Goal: Information Seeking & Learning: Learn about a topic

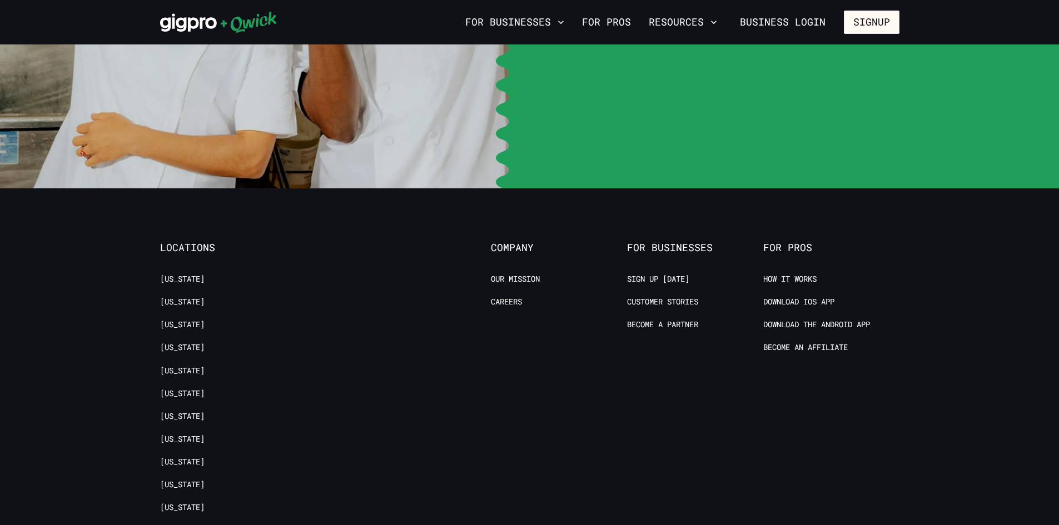
scroll to position [2330, 0]
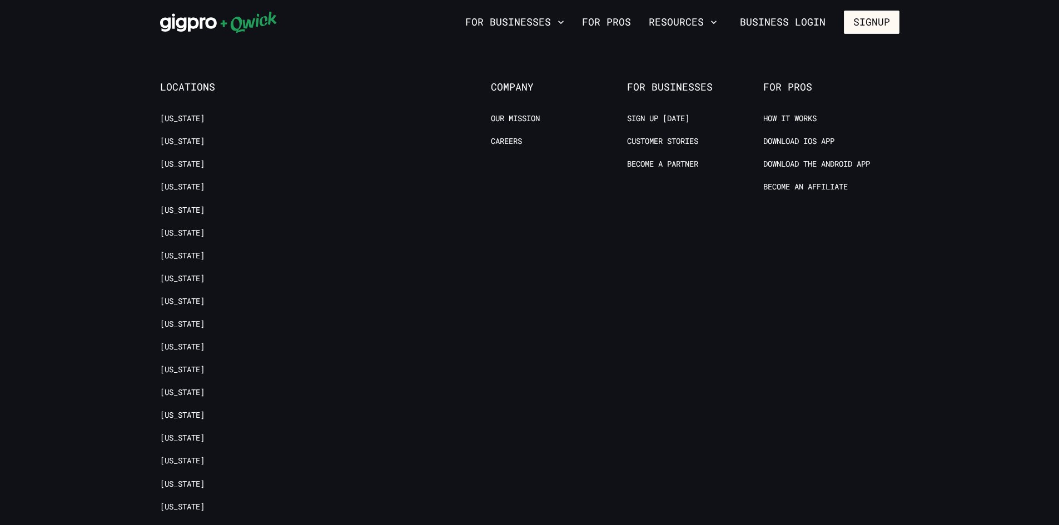
scroll to position [2496, 0]
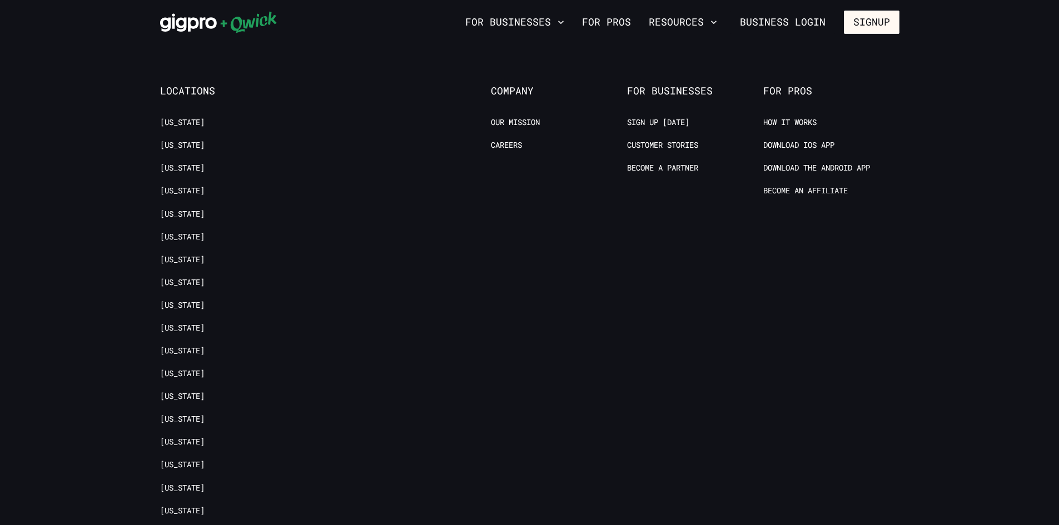
scroll to position [2441, 0]
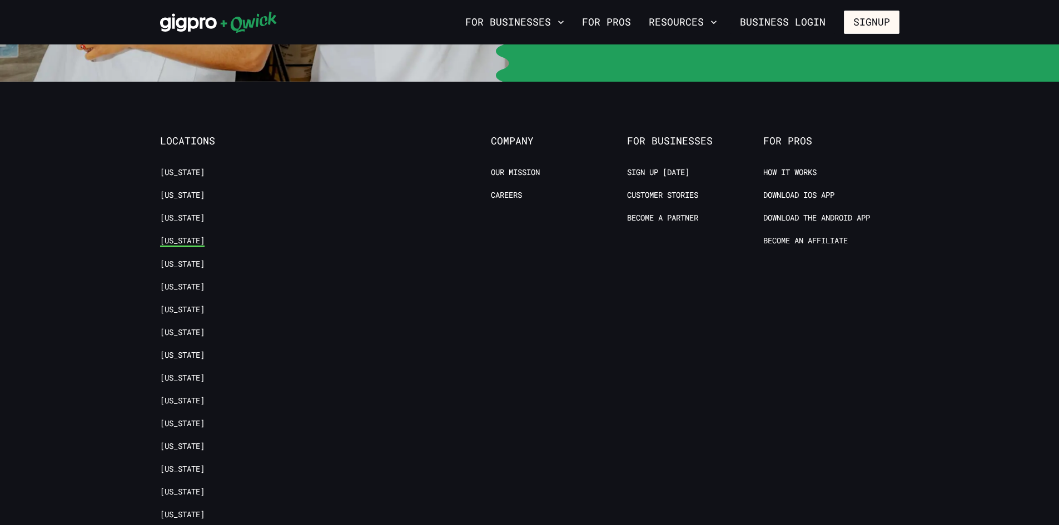
click at [205, 236] on link "[US_STATE]" at bounding box center [182, 241] width 44 height 11
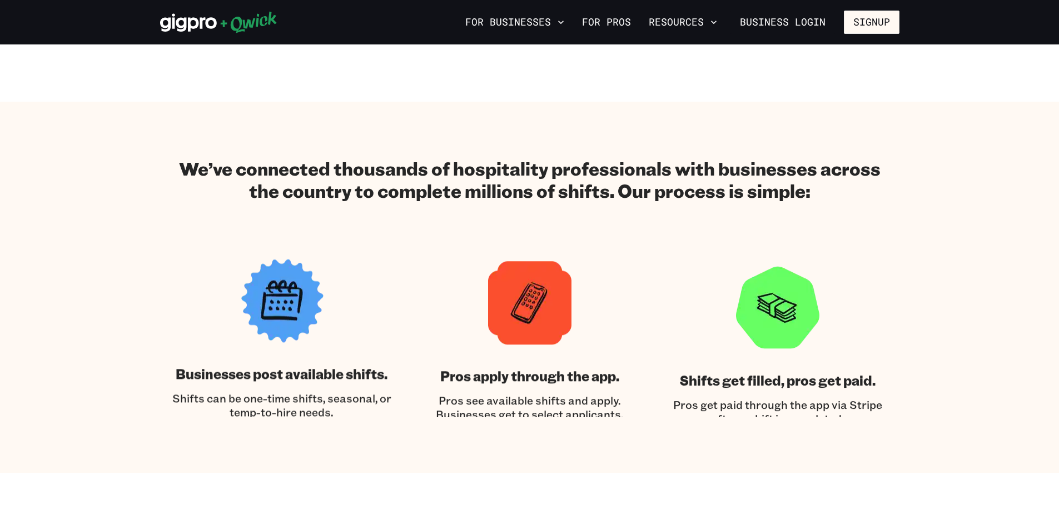
scroll to position [445, 0]
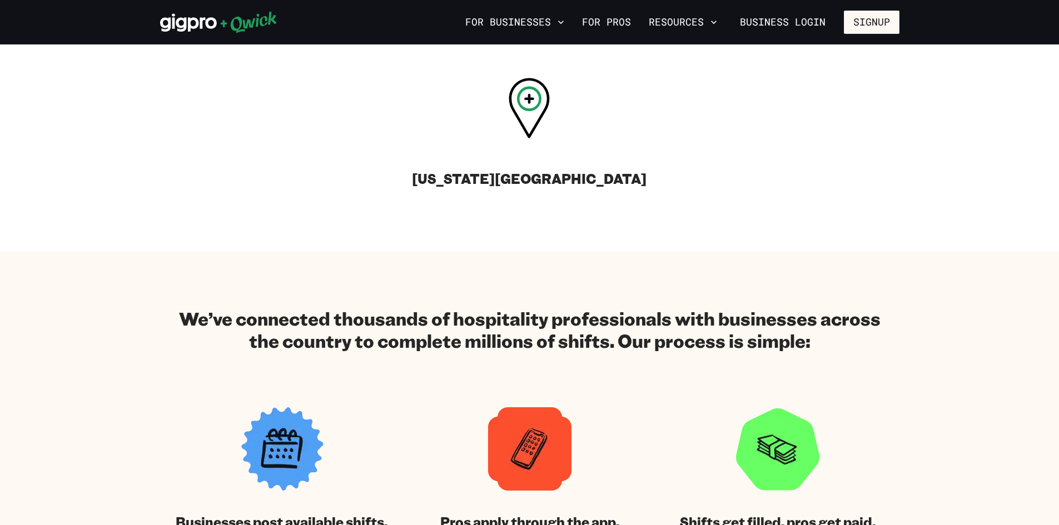
click at [527, 138] on icon at bounding box center [529, 108] width 41 height 61
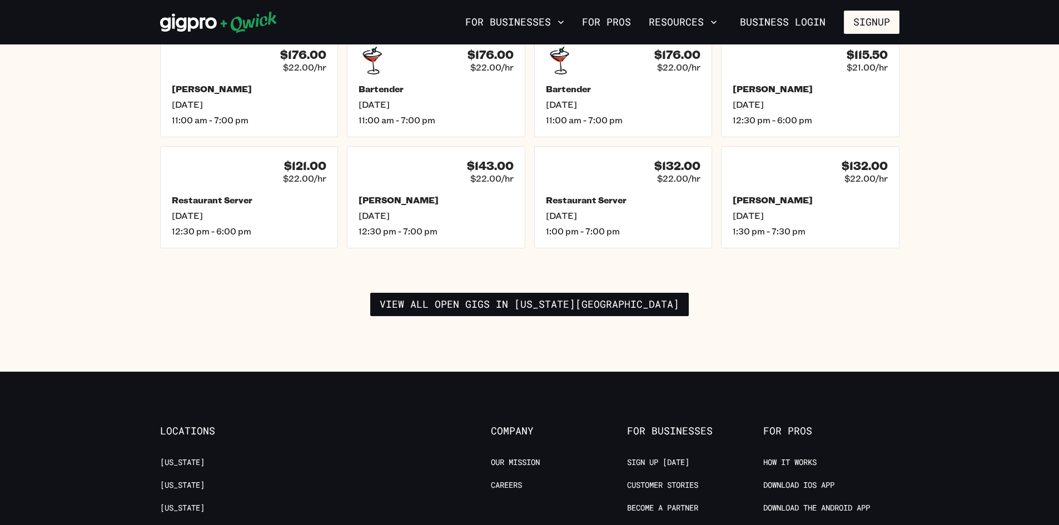
scroll to position [1724, 0]
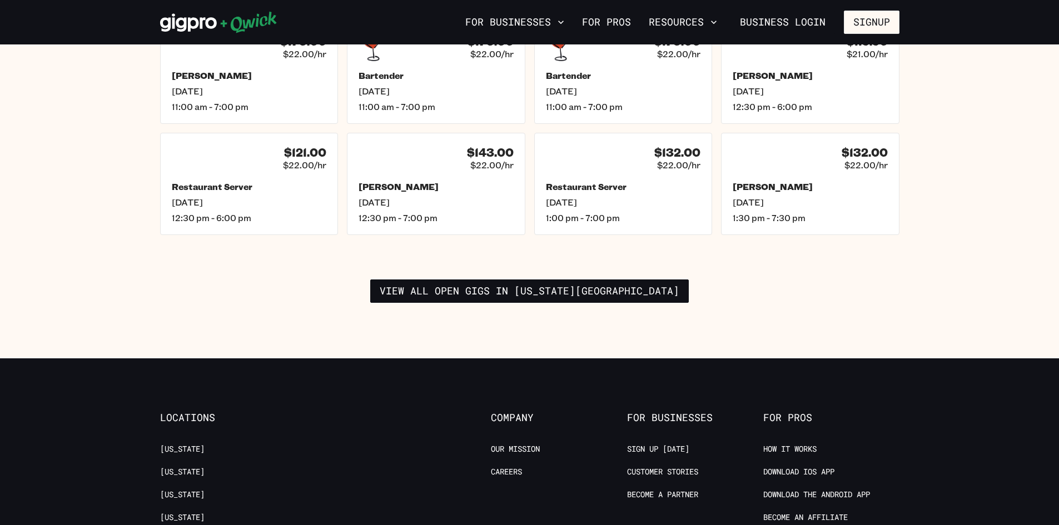
click at [579, 207] on div "$176.00 $22.00/hr Busser Wed, Aug 13 11:00 am - 7:00 pm $176.00 $22.00/hr Barte…" at bounding box center [529, 162] width 739 height 281
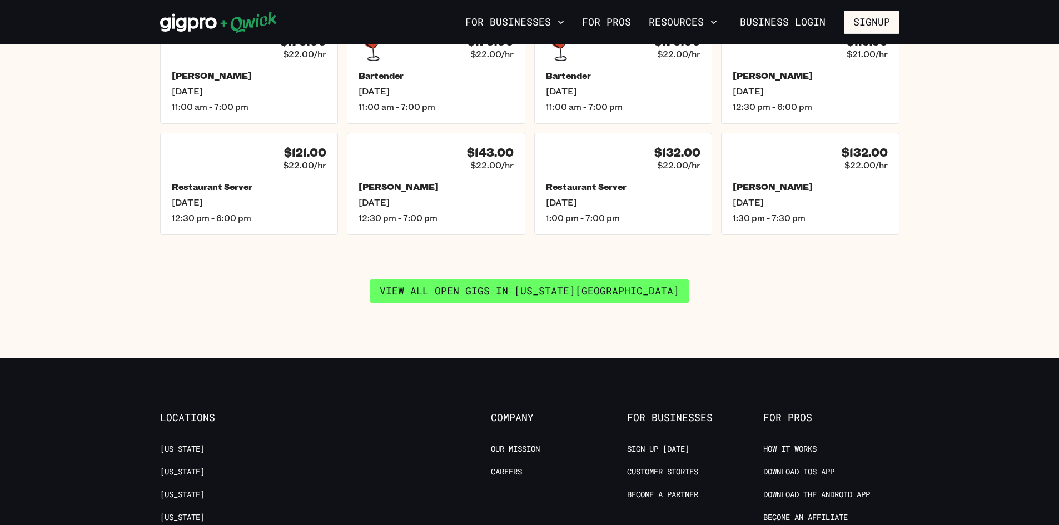
click at [586, 280] on link "View all open gigs in Washington DC" at bounding box center [529, 291] width 319 height 23
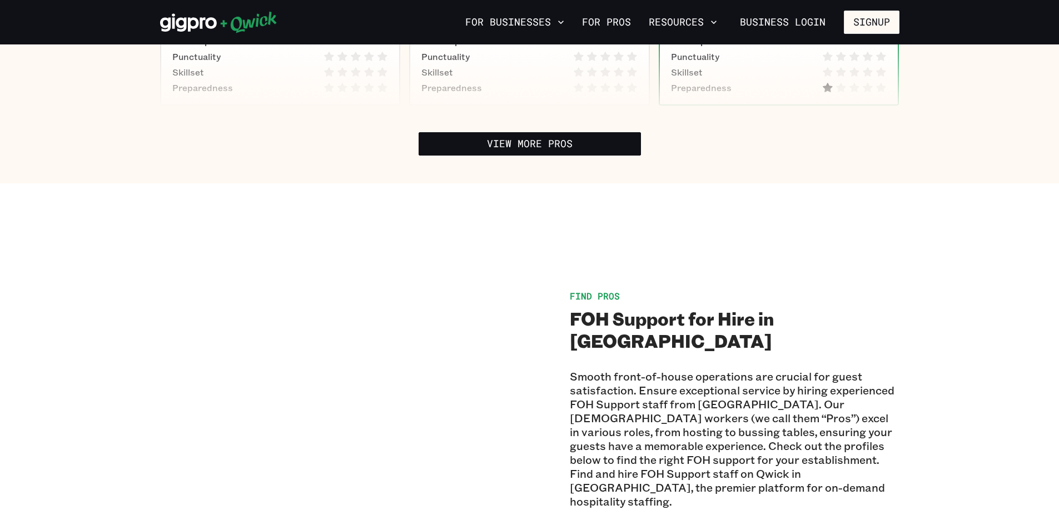
scroll to position [612, 0]
